Goal: Find specific page/section: Find specific page/section

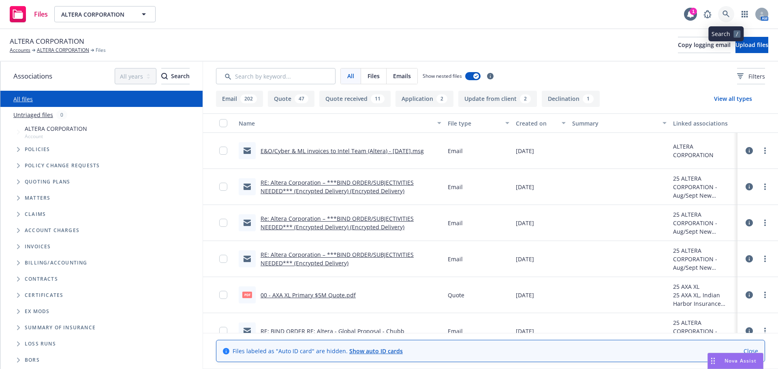
click at [728, 9] on link at bounding box center [726, 14] width 16 height 16
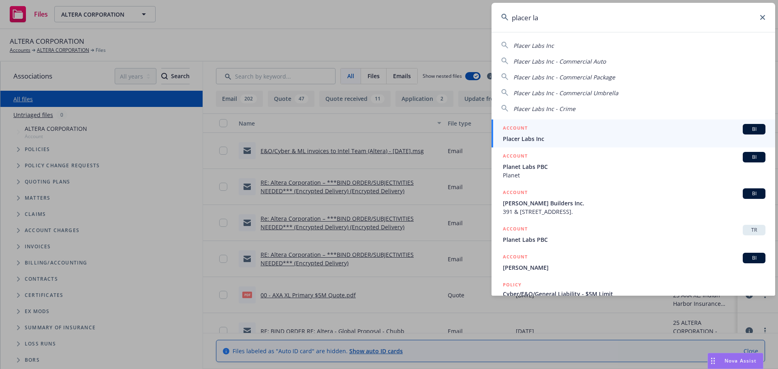
type input "placer la"
click at [541, 136] on span "Placer Labs Inc" at bounding box center [634, 139] width 263 height 9
